Goal: Task Accomplishment & Management: Manage account settings

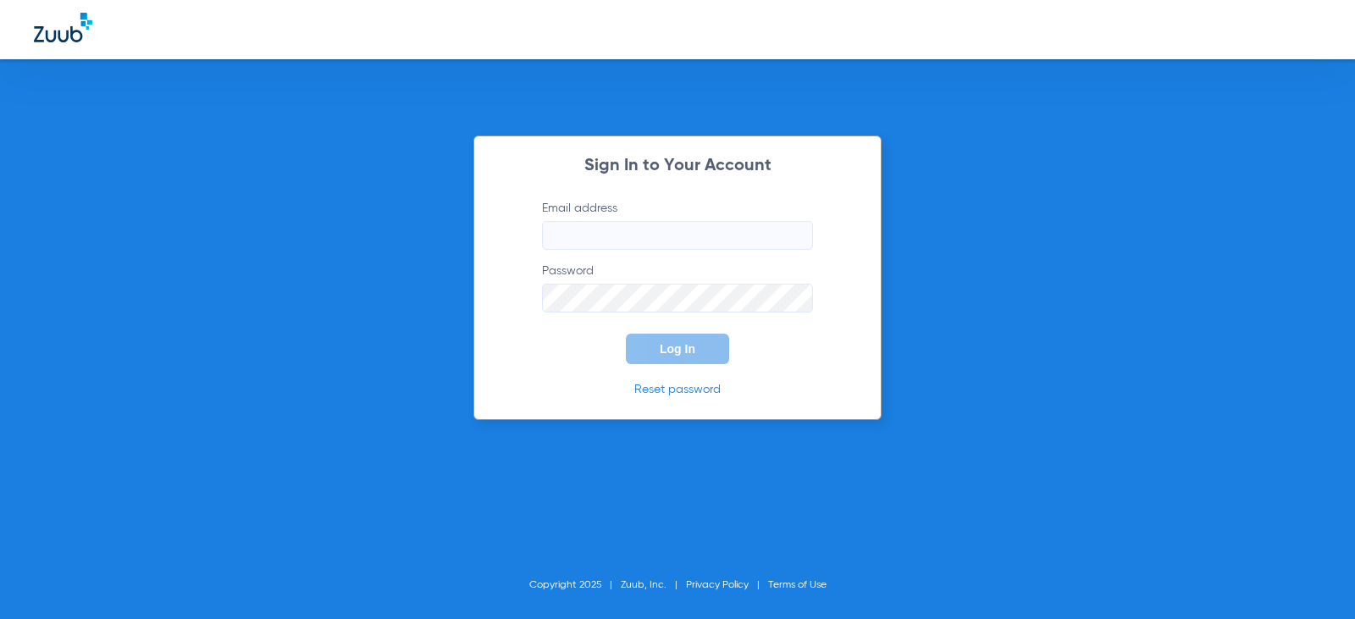
click at [653, 234] on input "Email address" at bounding box center [677, 235] width 271 height 29
type input "[EMAIL_ADDRESS][DOMAIN_NAME]"
click at [626, 334] on button "Log In" at bounding box center [677, 349] width 103 height 30
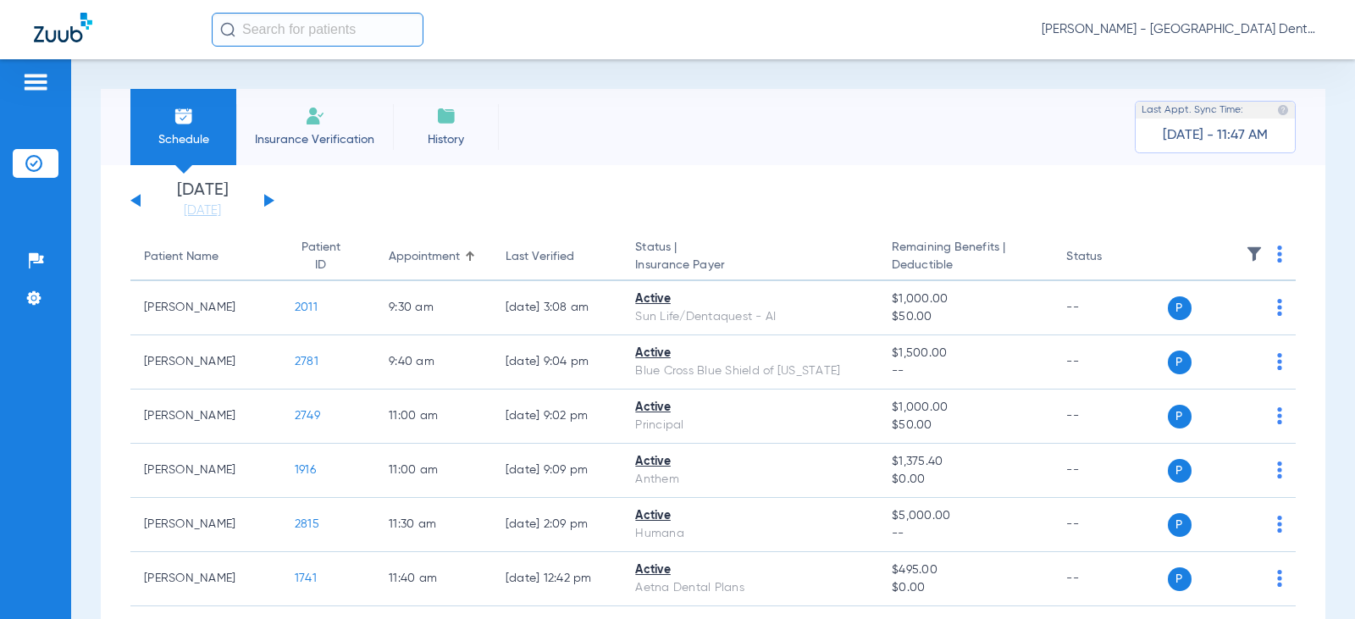
click at [265, 204] on button at bounding box center [269, 200] width 10 height 13
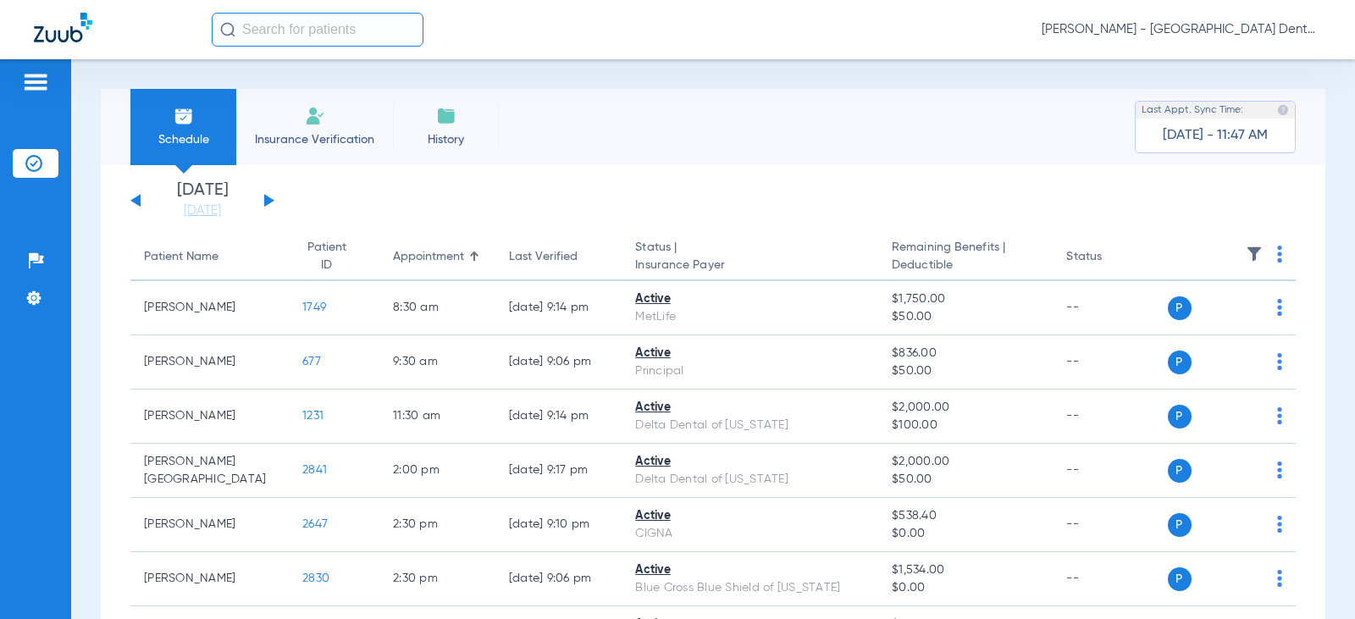
click at [265, 201] on button at bounding box center [269, 200] width 10 height 13
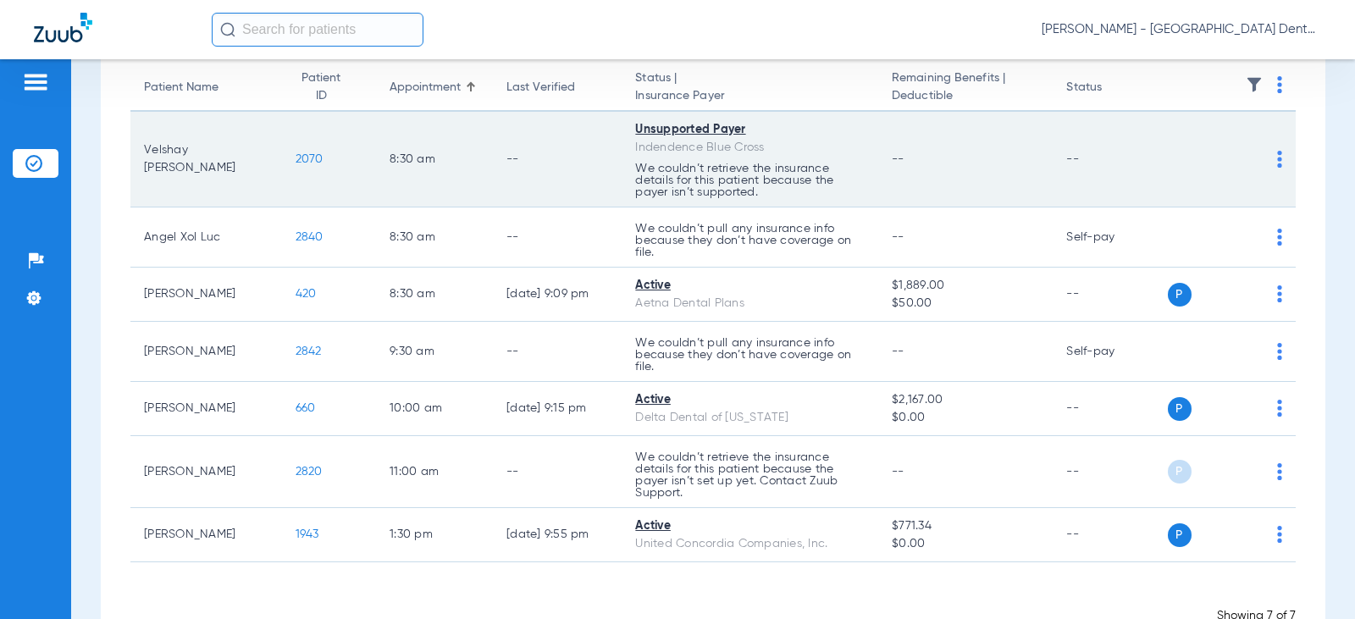
scroll to position [221, 0]
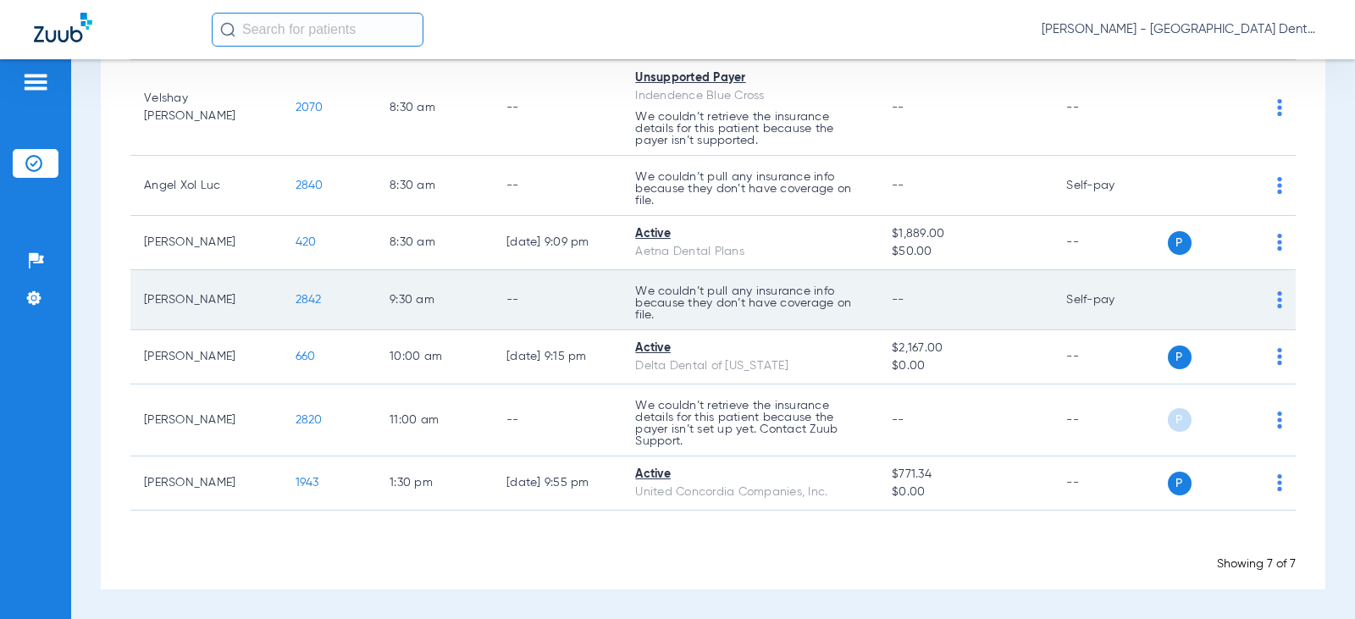
click at [1278, 297] on img at bounding box center [1280, 299] width 5 height 17
click at [1268, 297] on div at bounding box center [677, 309] width 1355 height 619
